Goal: Transaction & Acquisition: Purchase product/service

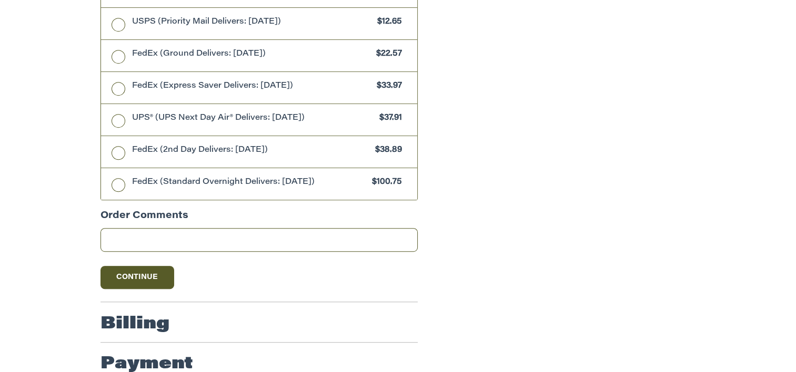
scroll to position [593, 0]
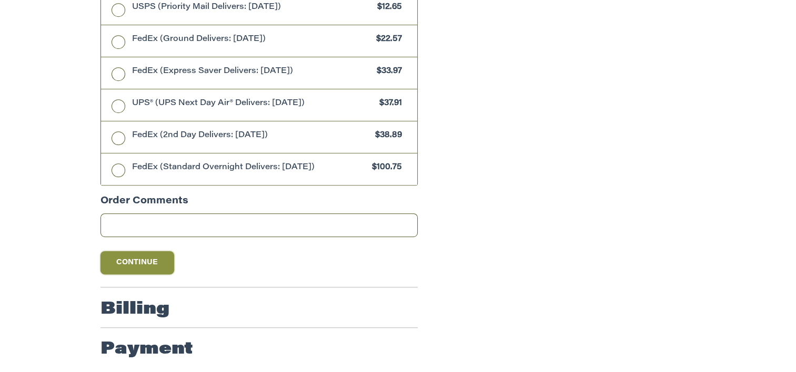
click at [157, 258] on button "Continue" at bounding box center [137, 262] width 74 height 23
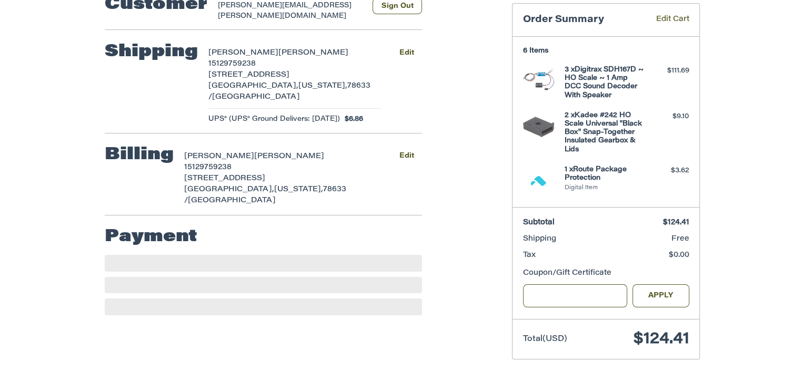
scroll to position [155, 0]
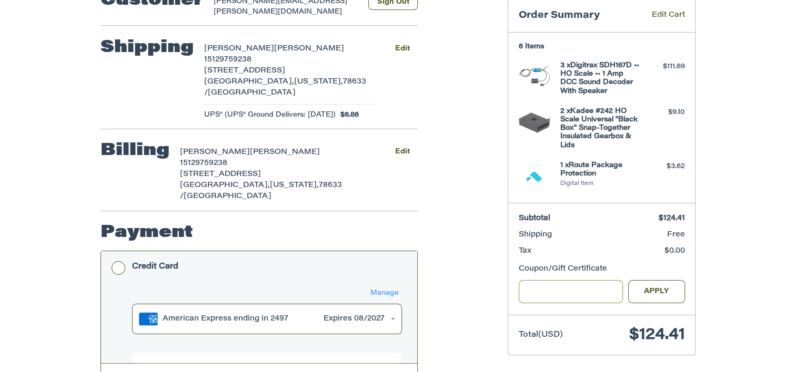
click at [583, 287] on input "Gift Certificate or Coupon Code" at bounding box center [570, 292] width 105 height 24
type input "*****"
click at [659, 288] on button "Apply" at bounding box center [656, 292] width 57 height 24
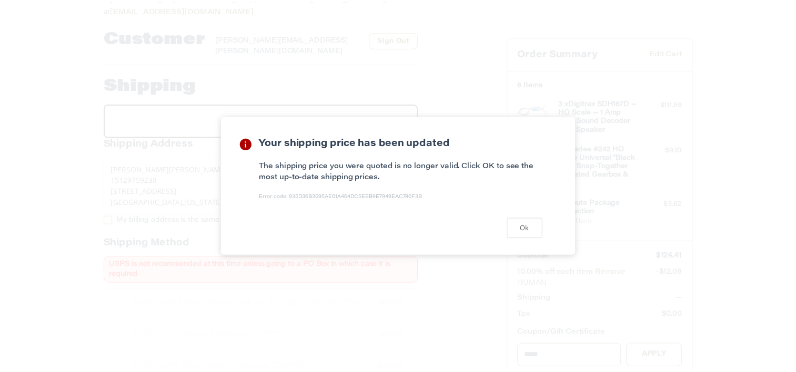
scroll to position [97, 0]
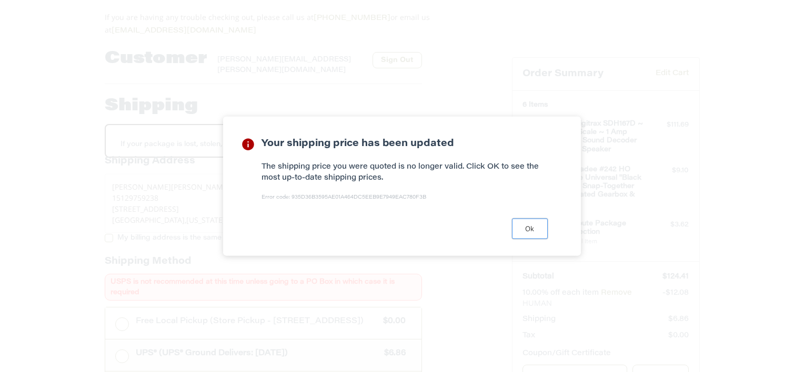
click at [535, 236] on button "Ok" at bounding box center [530, 228] width 36 height 21
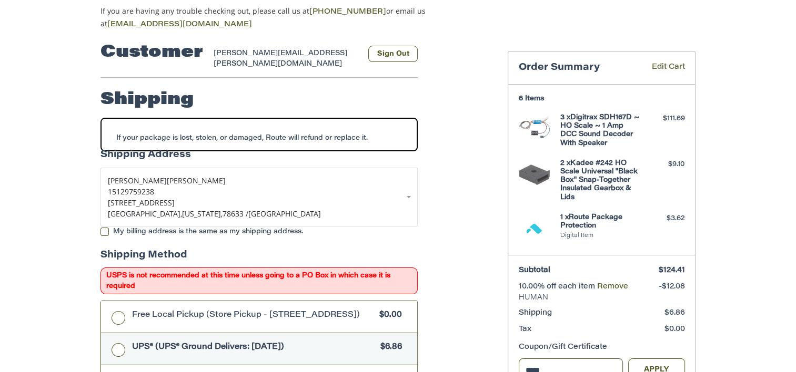
scroll to position [98, 0]
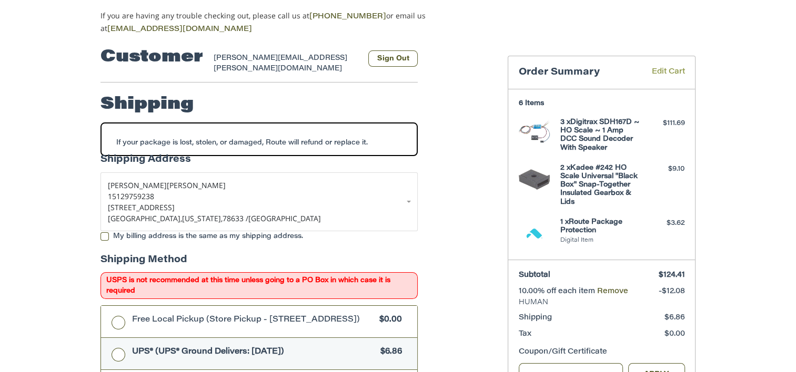
click at [671, 67] on link "Edit Cart" at bounding box center [660, 73] width 48 height 12
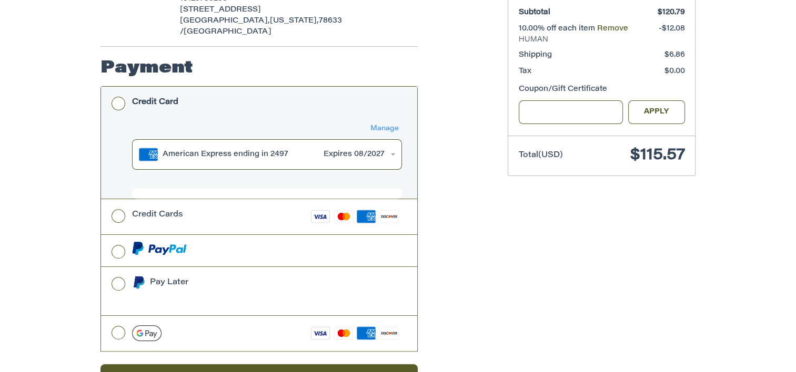
scroll to position [321, 0]
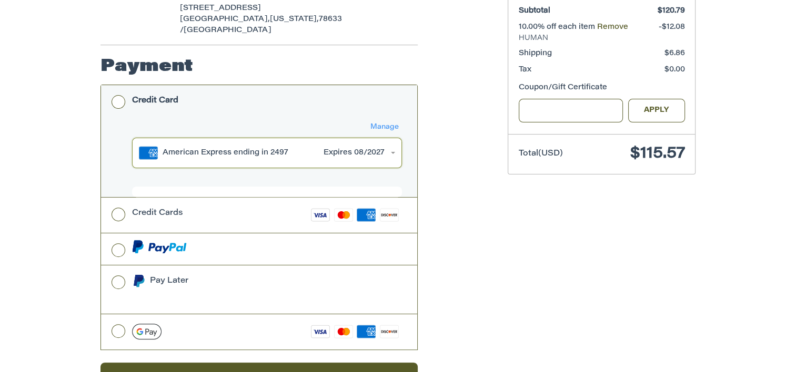
click at [392, 144] on div "Amex American Express ending in 2497 Expires [CREDIT_CARD_DATA]" at bounding box center [267, 153] width 256 height 19
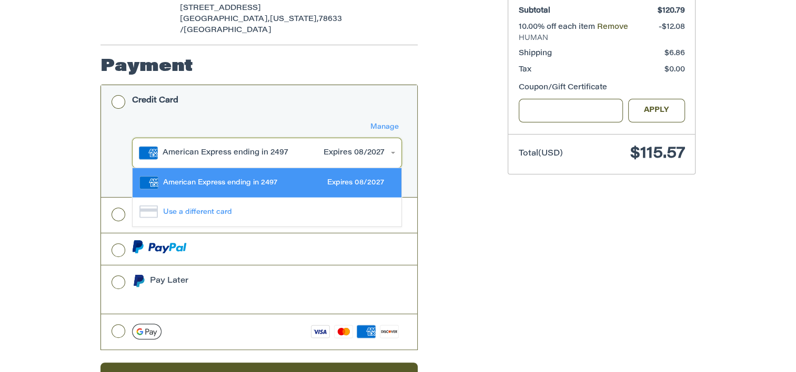
click at [393, 144] on div "Amex American Express ending in 2497 Expires [CREDIT_CARD_DATA]" at bounding box center [267, 153] width 256 height 19
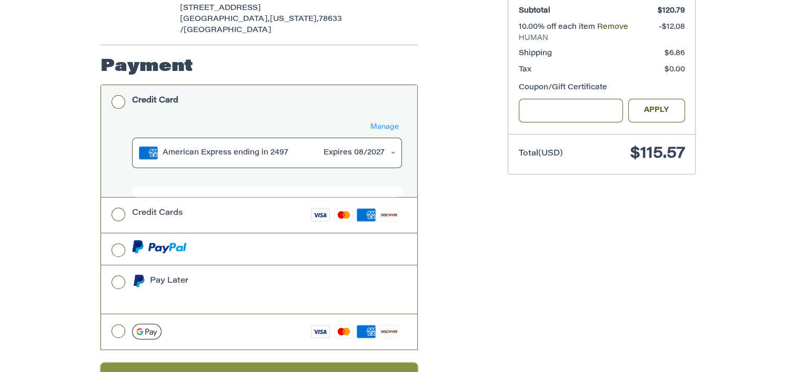
click at [383, 363] on button "Place Order" at bounding box center [258, 377] width 317 height 29
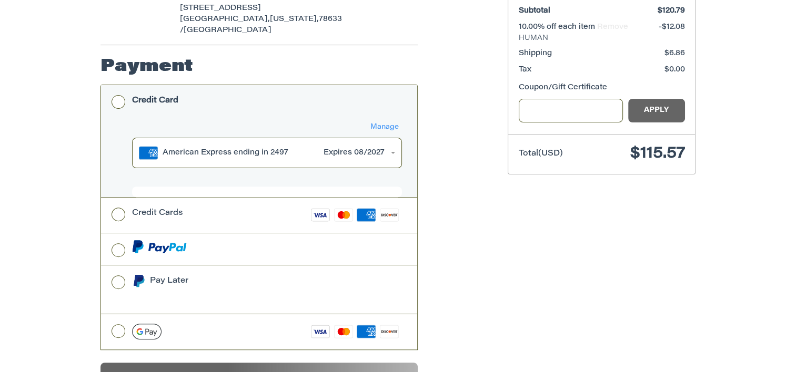
scroll to position [50, 0]
